Goal: Task Accomplishment & Management: Manage account settings

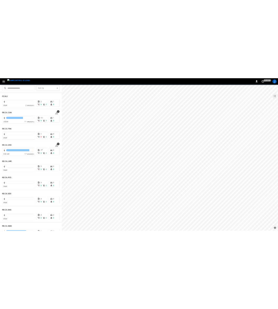
scroll to position [665, 0]
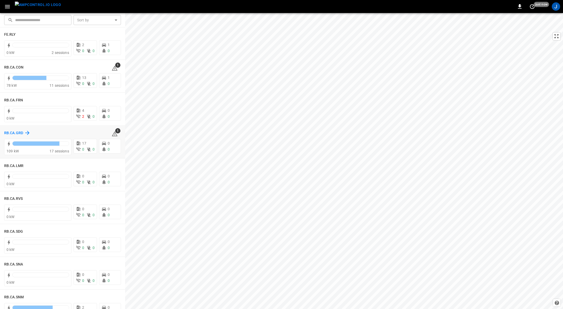
click at [16, 132] on h6 "RB.CA.GRD" at bounding box center [13, 133] width 19 height 6
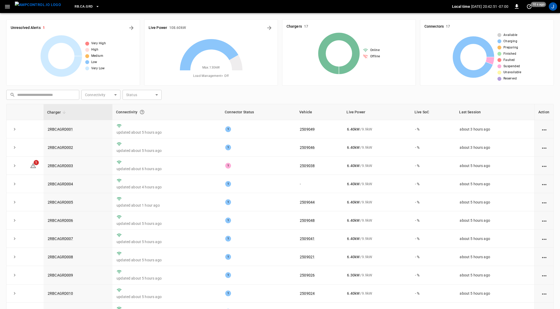
click at [6, 9] on icon "button" at bounding box center [7, 6] width 7 height 7
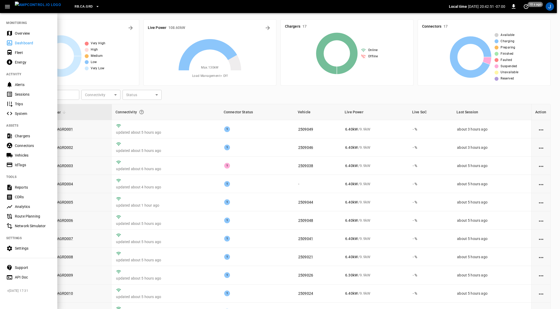
click at [6, 9] on icon "button" at bounding box center [7, 6] width 7 height 7
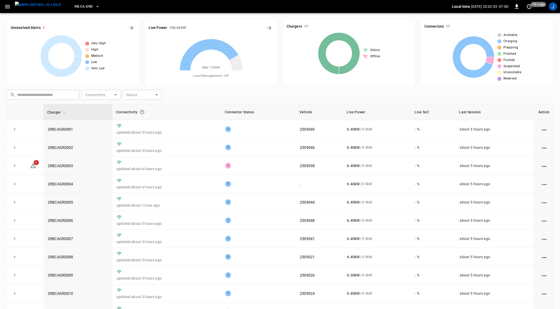
click at [9, 5] on icon "button" at bounding box center [7, 6] width 5 height 3
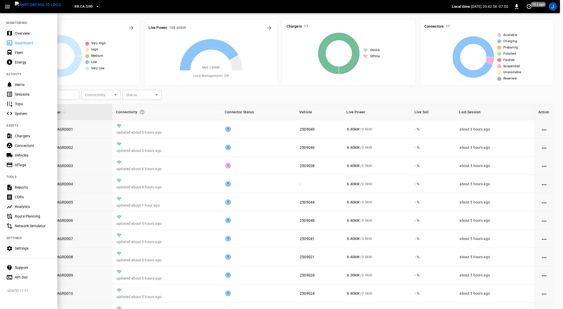
click at [20, 53] on div "Fleet" at bounding box center [33, 52] width 36 height 5
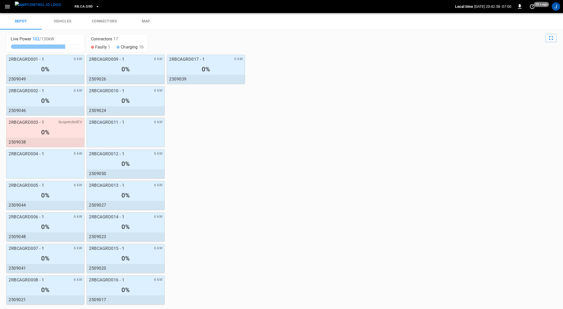
click at [109, 20] on link "connectors" at bounding box center [104, 21] width 42 height 17
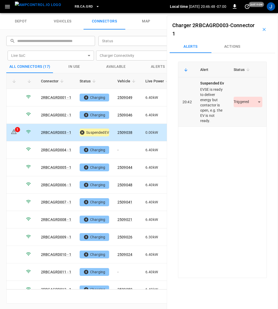
click at [256, 13] on body "RB.CA.GRD Local time 2025-09-03 20:46:48 -07:00 0 just now J depot vehicles con…" at bounding box center [139, 6] width 278 height 13
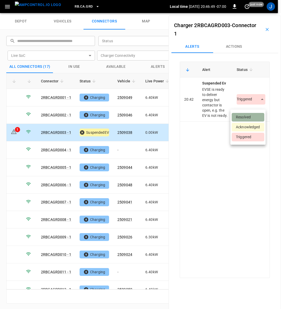
click at [248, 116] on li "Resolved" at bounding box center [248, 117] width 33 height 9
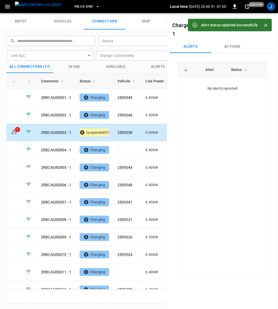
click at [265, 26] on icon "Close" at bounding box center [265, 25] width 3 height 3
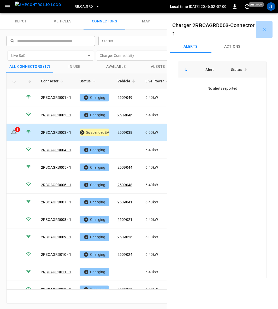
click at [262, 28] on icon "button" at bounding box center [263, 29] width 3 height 3
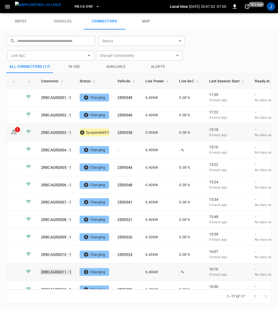
click at [58, 269] on link "2RBCAGRD011 - 1" at bounding box center [56, 272] width 32 height 6
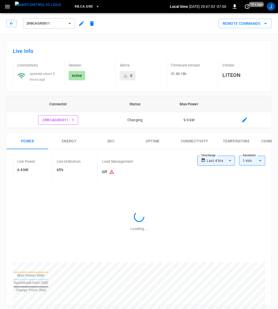
type input "**********"
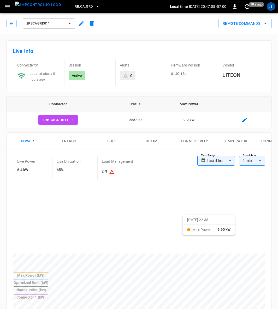
scroll to position [117, 0]
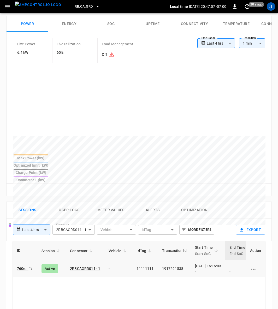
click at [201, 263] on div "[DATE] 16:16:03 -" at bounding box center [208, 268] width 26 height 10
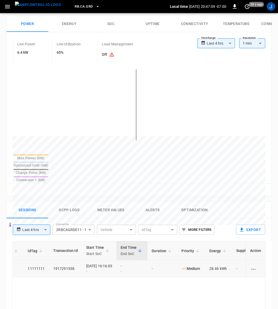
scroll to position [0, 138]
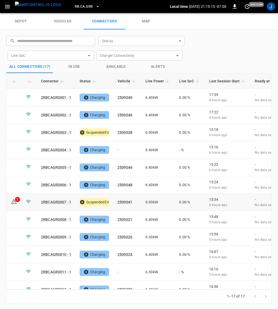
click at [16, 197] on div "1" at bounding box center [17, 199] width 5 height 5
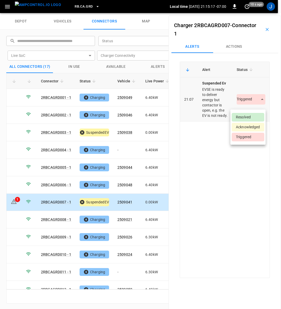
click at [253, 13] on body "RB.CA.GRD Local time 2025-09-03 21:15:17 -07:00 0 10 s ago J depot vehicles con…" at bounding box center [140, 6] width 281 height 13
click at [245, 116] on li "Resolved" at bounding box center [248, 117] width 33 height 9
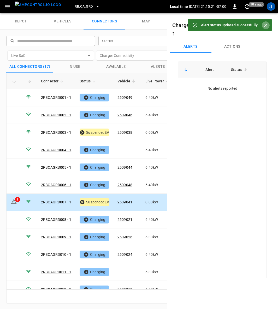
click at [264, 26] on icon "Close" at bounding box center [265, 25] width 5 height 5
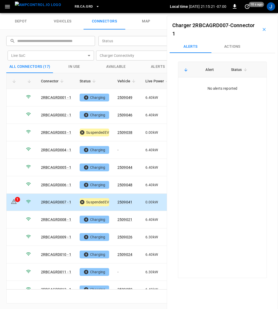
click at [261, 27] on icon "button" at bounding box center [263, 29] width 5 height 5
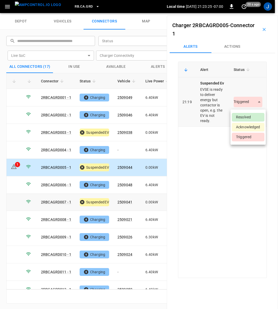
click at [256, 13] on body "RB.CA.GRD Local time 2025-09-03 21:23:25 -07:00 0 20 s ago J depot vehicles con…" at bounding box center [139, 6] width 278 height 13
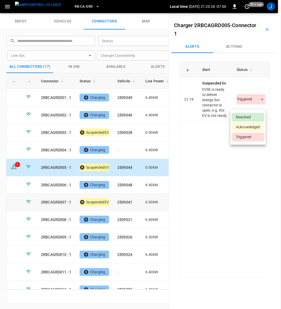
click at [250, 116] on li "Resolved" at bounding box center [248, 117] width 33 height 9
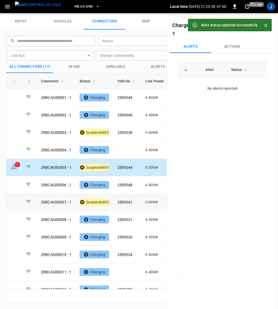
click at [264, 24] on icon "Close" at bounding box center [265, 25] width 3 height 3
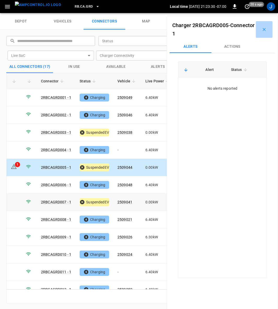
click at [262, 29] on icon "button" at bounding box center [263, 29] width 3 height 3
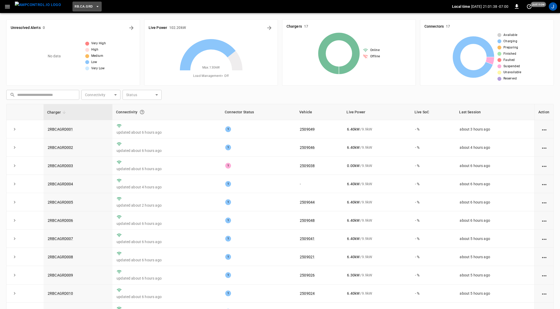
click at [95, 7] on icon "button" at bounding box center [97, 6] width 5 height 5
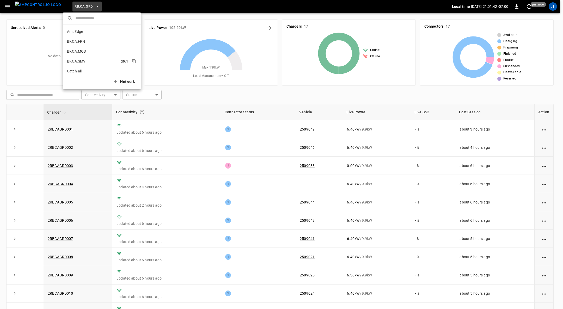
click at [89, 58] on li "BF.CA.SMV df61 ..." at bounding box center [102, 61] width 78 height 10
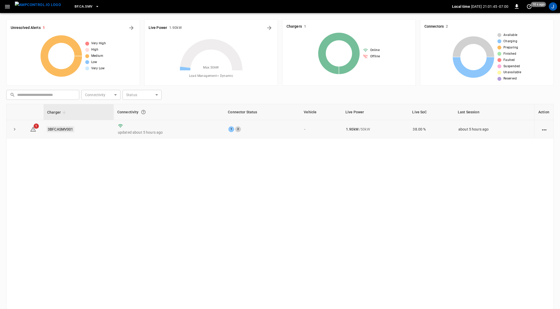
click at [62, 128] on link "3BFCASMV001" at bounding box center [61, 129] width 28 height 6
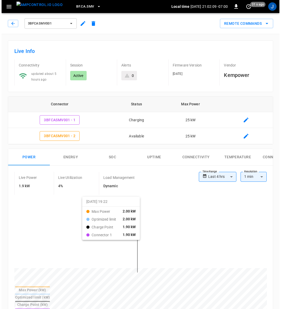
scroll to position [117, 0]
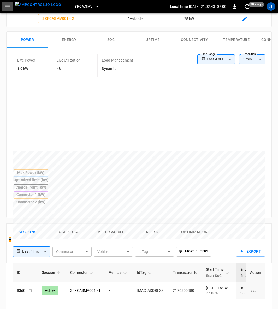
click at [8, 5] on icon "button" at bounding box center [7, 6] width 7 height 7
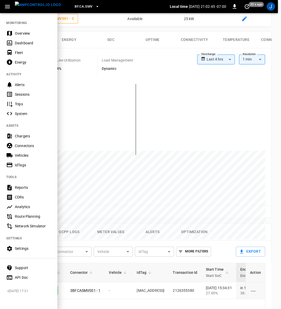
click at [22, 134] on div "Chargers" at bounding box center [33, 135] width 36 height 5
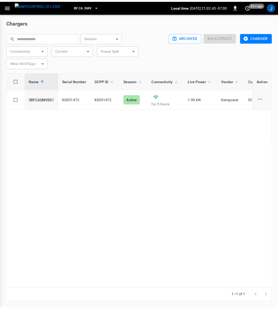
scroll to position [1, 0]
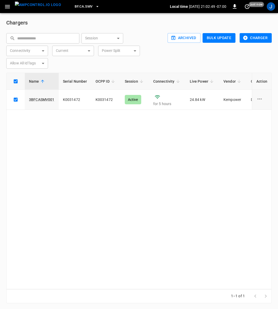
click at [253, 37] on button "Charger" at bounding box center [255, 38] width 32 height 10
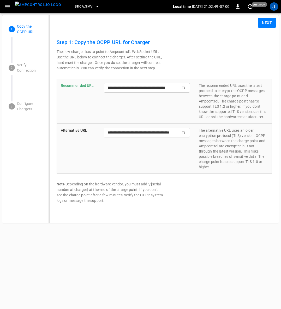
type input "**********"
click at [268, 23] on button "Next" at bounding box center [267, 23] width 18 height 10
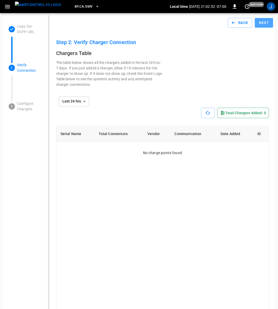
click at [268, 23] on button "Next" at bounding box center [263, 23] width 18 height 10
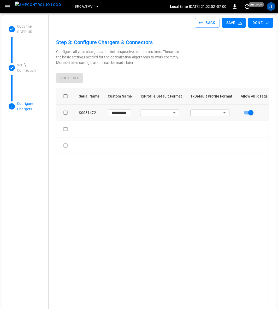
type input "**********"
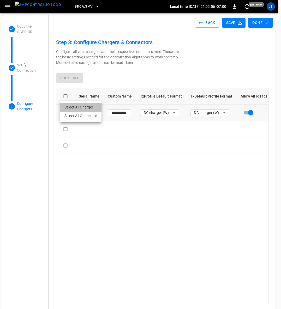
click at [86, 108] on li "Select All Charger" at bounding box center [80, 107] width 41 height 9
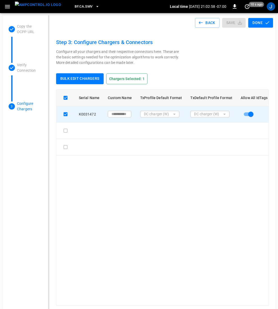
click at [81, 77] on button "Bulk edit chargers" at bounding box center [79, 78] width 47 height 11
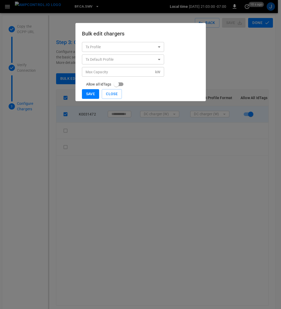
click at [102, 74] on input "Max Capacity" at bounding box center [119, 72] width 74 height 10
type input "*"
type input "**"
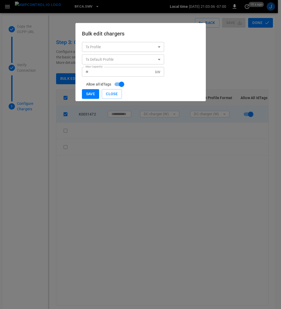
click at [90, 94] on button "Save" at bounding box center [90, 94] width 17 height 10
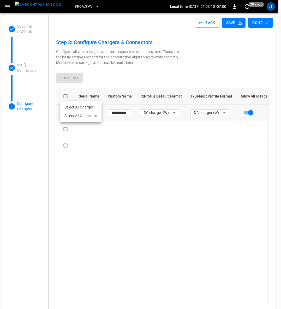
click at [78, 113] on li "Select All Connector" at bounding box center [80, 116] width 41 height 9
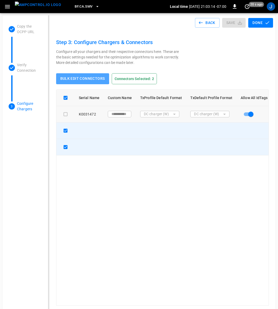
click at [77, 78] on button "Bulk edit connectors" at bounding box center [82, 78] width 53 height 11
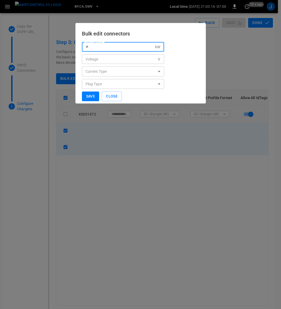
click at [112, 47] on input "Max Capacity" at bounding box center [119, 47] width 74 height 10
type input "*"
type input "**"
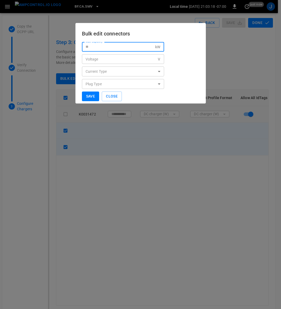
type input "**"
click at [91, 94] on button "Save" at bounding box center [90, 97] width 17 height 10
type input "**"
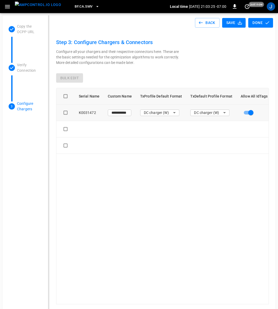
type input "**"
click at [259, 22] on button "Done" at bounding box center [260, 23] width 25 height 10
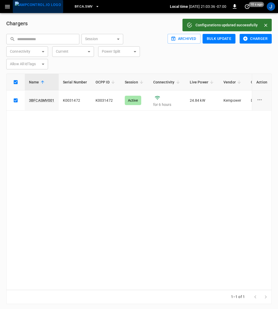
click at [47, 5] on img "menu" at bounding box center [38, 5] width 46 height 7
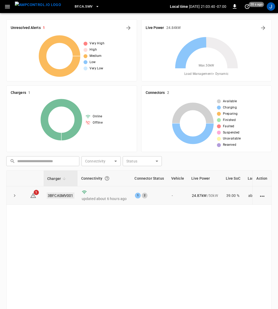
click at [66, 193] on link "3BFCASMV001" at bounding box center [61, 195] width 28 height 6
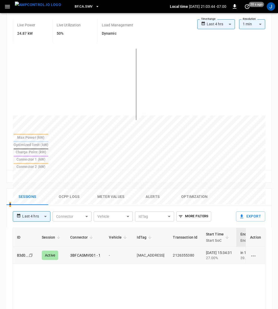
scroll to position [156, 0]
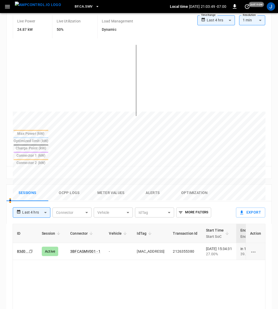
click at [155, 185] on button "Alerts" at bounding box center [153, 193] width 42 height 17
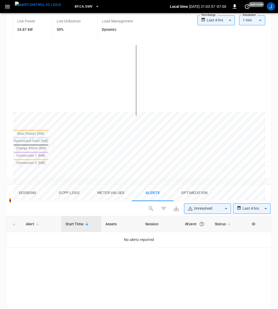
click at [38, 7] on img "menu" at bounding box center [38, 5] width 46 height 7
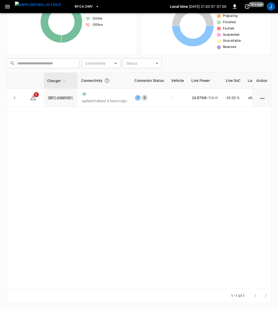
scroll to position [97, 0]
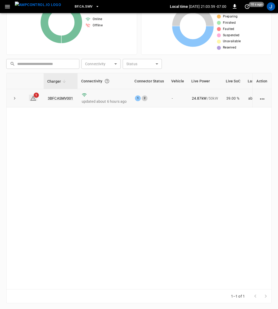
click at [34, 98] on icon at bounding box center [33, 98] width 6 height 5
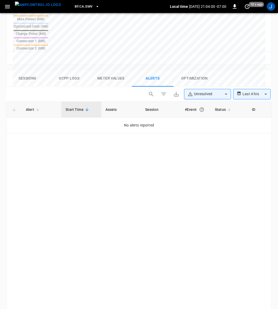
scroll to position [281, 0]
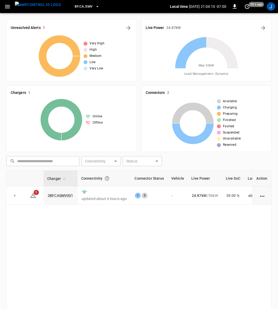
click at [7, 8] on icon "button" at bounding box center [7, 6] width 5 height 3
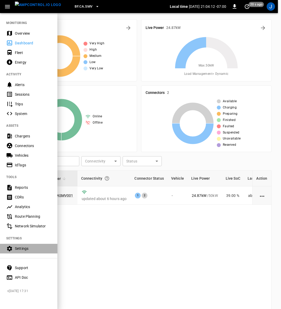
drag, startPoint x: 22, startPoint y: 245, endPoint x: 37, endPoint y: 244, distance: 14.6
click at [22, 206] on div "Settings" at bounding box center [28, 249] width 57 height 10
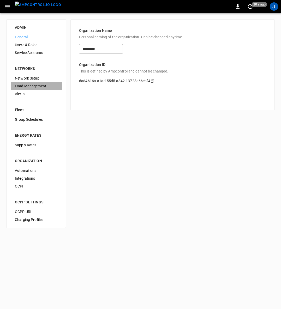
click at [35, 84] on span "Load Management" at bounding box center [36, 85] width 43 height 5
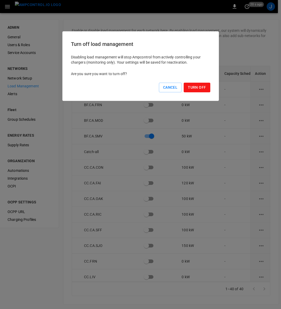
click at [202, 84] on button "Turn Off" at bounding box center [197, 88] width 26 height 10
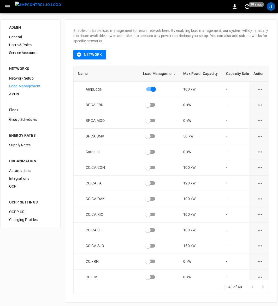
click at [34, 6] on img "menu" at bounding box center [38, 5] width 46 height 7
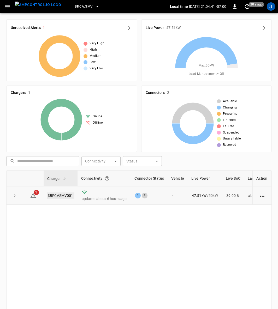
click at [61, 194] on link "3BFCASMV001" at bounding box center [61, 195] width 28 height 6
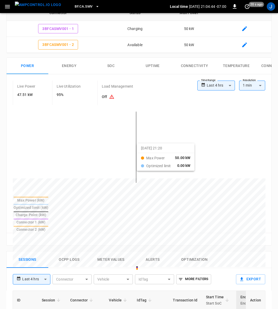
scroll to position [117, 0]
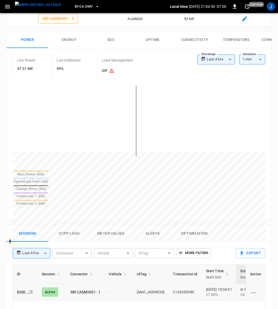
click at [191, 206] on td "2126355380" at bounding box center [184, 292] width 33 height 17
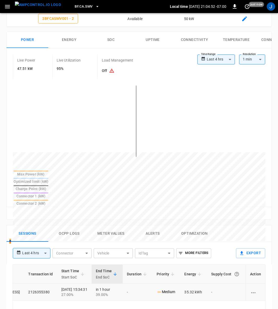
scroll to position [0, 152]
click at [79, 206] on div "2025-09-03 15:34:31 27.00%" at bounding box center [74, 292] width 26 height 10
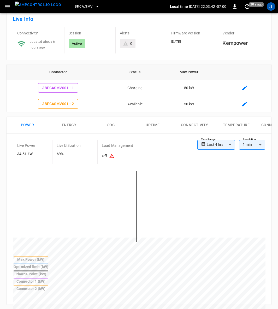
scroll to position [0, 0]
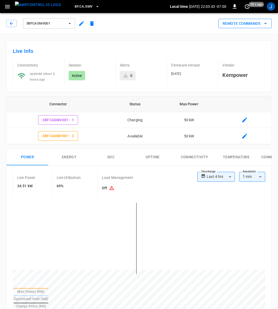
click at [266, 22] on icon "remote commands options" at bounding box center [265, 23] width 6 height 6
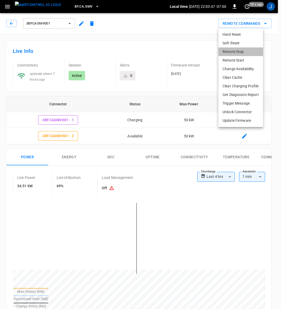
click at [236, 51] on li "Remote Stop" at bounding box center [240, 51] width 45 height 9
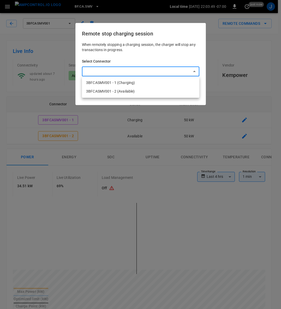
click at [195, 69] on body "**********" at bounding box center [140, 309] width 281 height 618
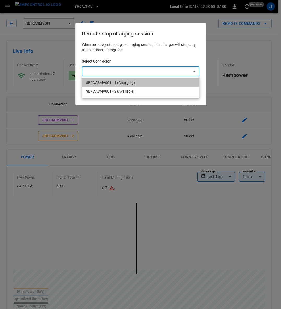
click at [116, 82] on li "3BFCASMV001 - 1 (Charging)" at bounding box center [140, 82] width 117 height 9
type input "**********"
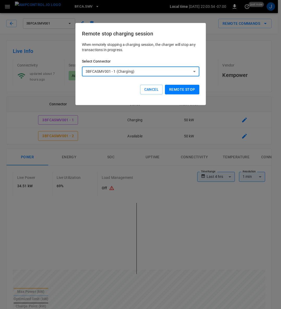
click at [184, 89] on button "Remote stop" at bounding box center [182, 90] width 34 height 10
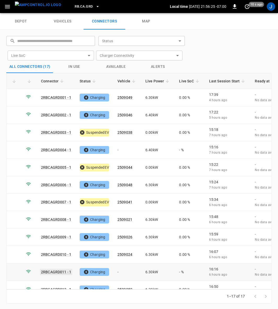
click at [59, 269] on link "2RBCAGRD011 - 1" at bounding box center [56, 272] width 32 height 6
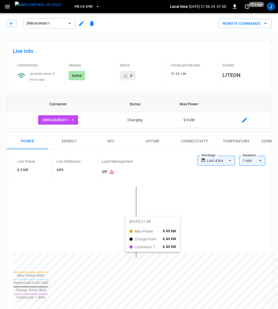
type input "**********"
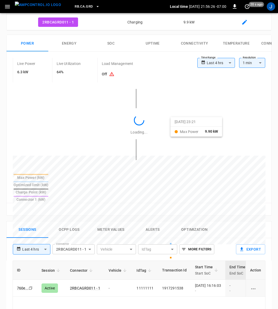
scroll to position [156, 0]
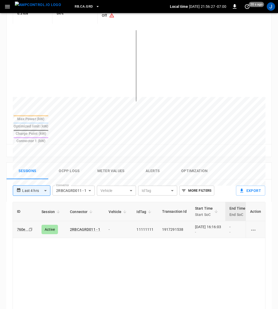
click at [203, 224] on div "[DATE] 16:16:03 -" at bounding box center [208, 229] width 26 height 10
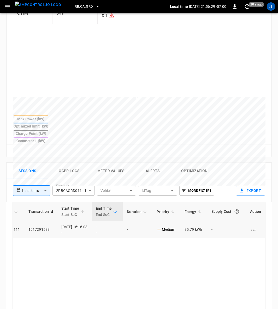
scroll to position [0, 138]
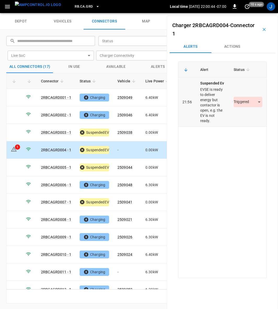
click at [255, 13] on body "RB.CA.GRD Local time [DATE] 22:00:44 -07:00 0 10 s ago J depot vehicles connect…" at bounding box center [139, 6] width 278 height 13
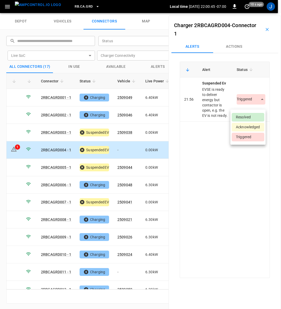
click at [251, 116] on li "Resolved" at bounding box center [248, 117] width 33 height 9
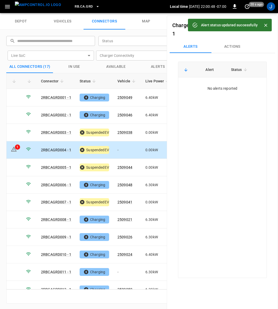
click at [266, 26] on icon "Close" at bounding box center [265, 25] width 5 height 5
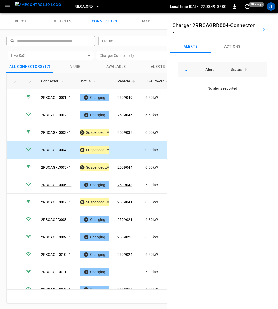
drag, startPoint x: 262, startPoint y: 28, endPoint x: 277, endPoint y: 40, distance: 19.5
click at [262, 28] on icon "button" at bounding box center [263, 29] width 5 height 5
